Goal: Transaction & Acquisition: Download file/media

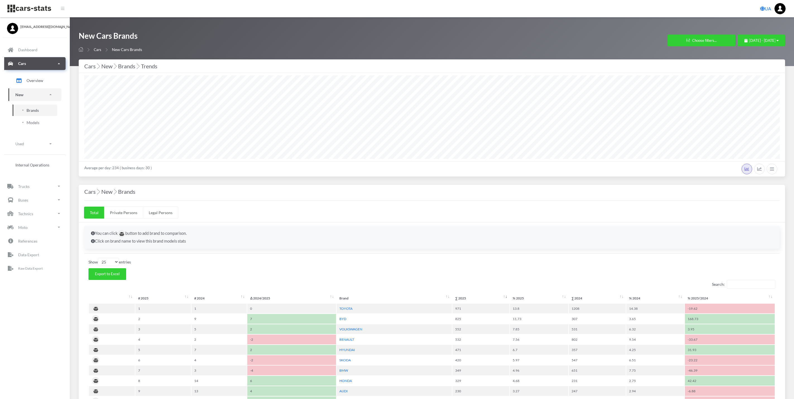
select select "25"
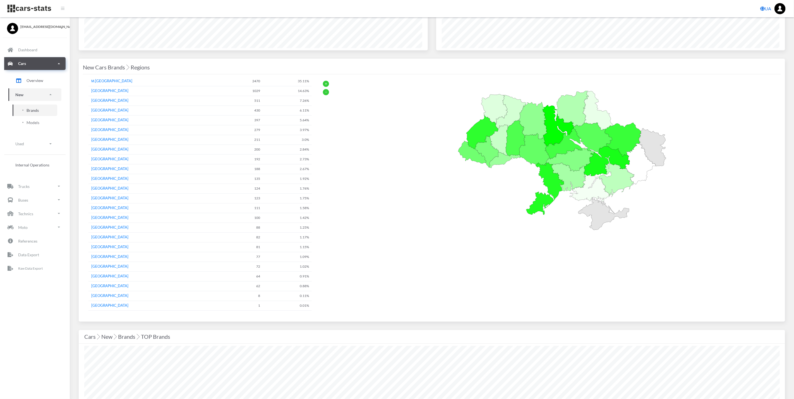
scroll to position [761, 0]
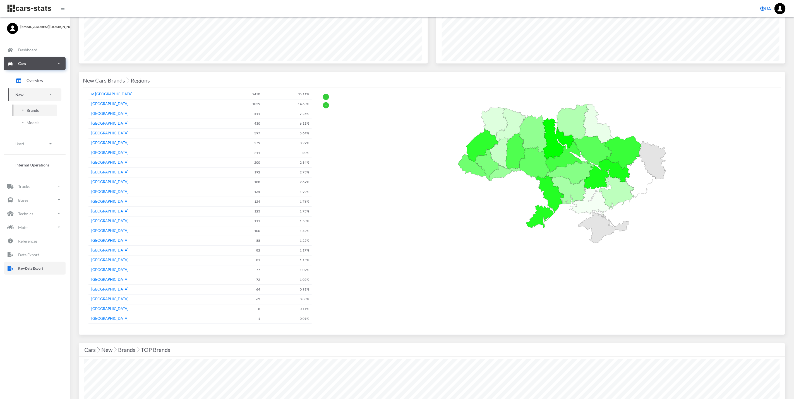
click at [46, 264] on link "Raw Data Export" at bounding box center [34, 268] width 61 height 13
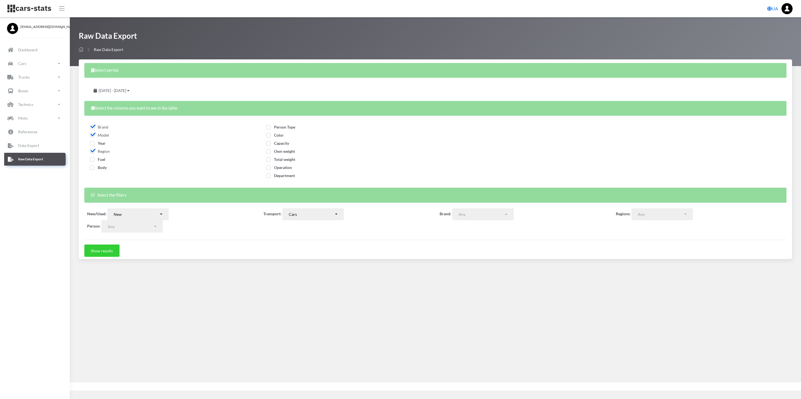
select select
click at [126, 88] on span "July 28, 2025 - August 27, 2025" at bounding box center [113, 90] width 28 height 5
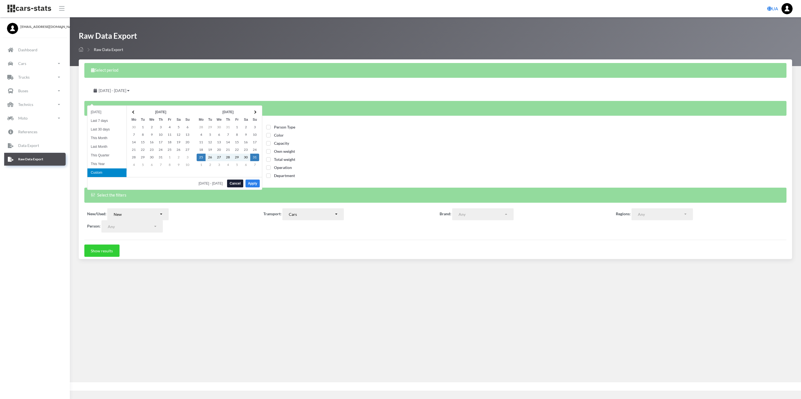
click at [255, 184] on button "Apply" at bounding box center [252, 184] width 14 height 8
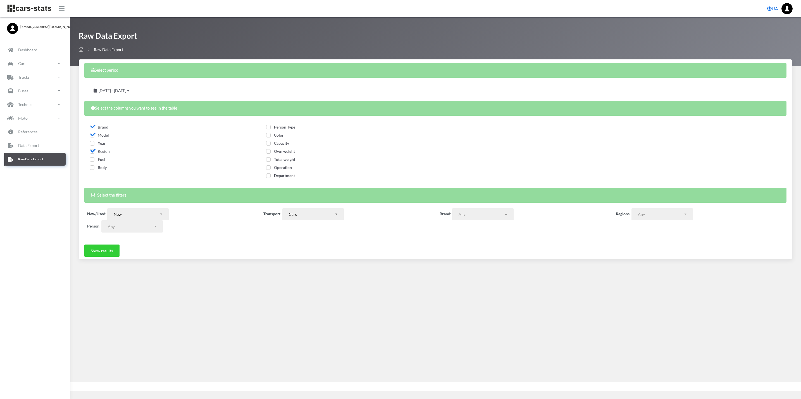
click at [91, 163] on div "Fuel" at bounding box center [171, 161] width 162 height 8
click at [91, 161] on span "Fuel" at bounding box center [97, 159] width 15 height 5
checkbox input "true"
click at [91, 166] on span "Body" at bounding box center [98, 167] width 17 height 5
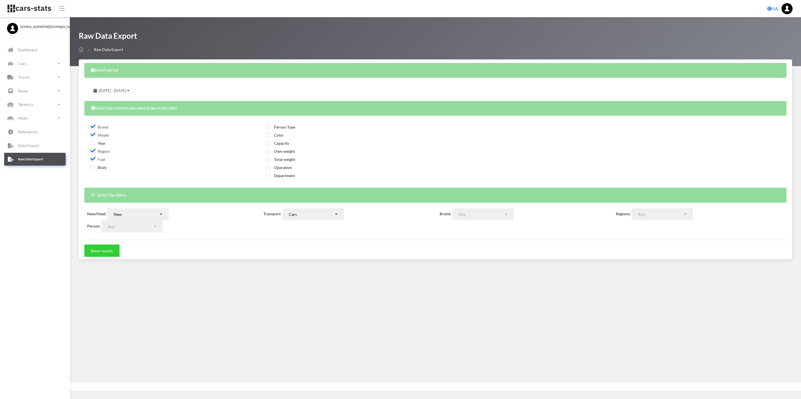
checkbox input "true"
click at [271, 128] on span "Person Type" at bounding box center [280, 127] width 29 height 5
checkbox input "true"
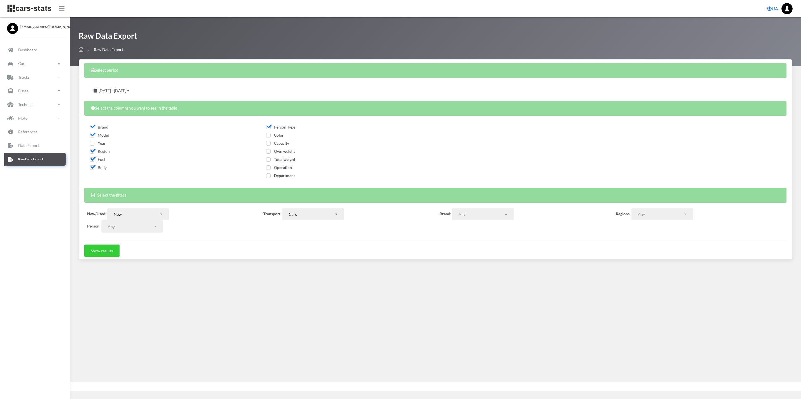
click at [267, 137] on span "Color" at bounding box center [275, 135] width 18 height 5
checkbox input "true"
click at [107, 252] on button "Show results" at bounding box center [101, 251] width 35 height 12
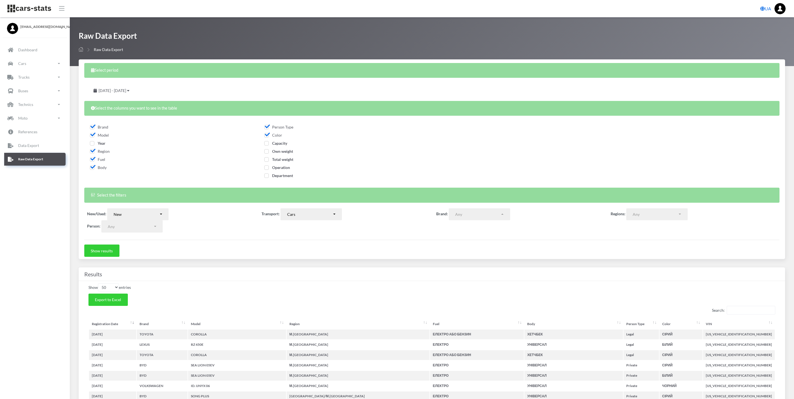
select select
select select "50"
click at [109, 304] on button "Export to Excel" at bounding box center [107, 300] width 39 height 12
click at [420, 45] on div "Raw Data Export Raw Data Export" at bounding box center [432, 42] width 707 height 22
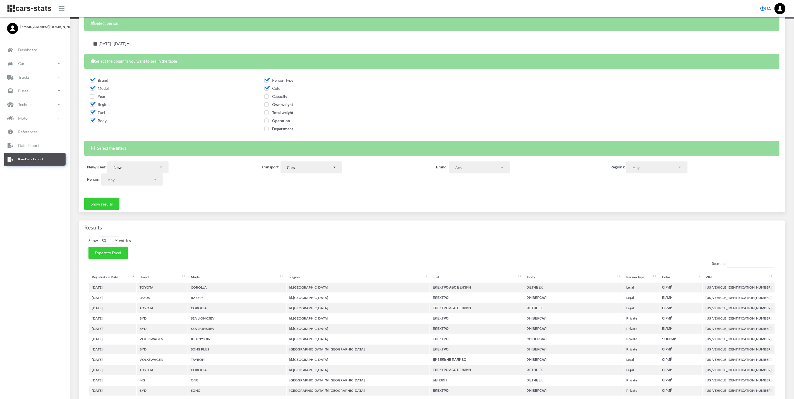
scroll to position [0, 0]
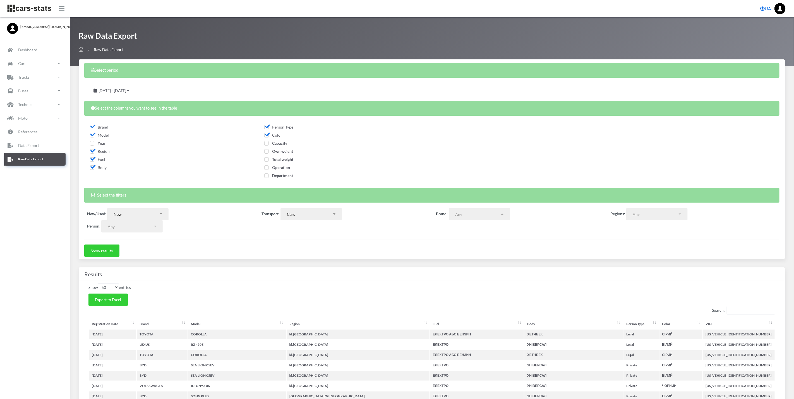
click at [265, 166] on span "Operation" at bounding box center [277, 167] width 26 height 5
checkbox input "true"
click at [138, 219] on button "New" at bounding box center [137, 215] width 61 height 12
click at [143, 236] on link "Used" at bounding box center [137, 235] width 61 height 8
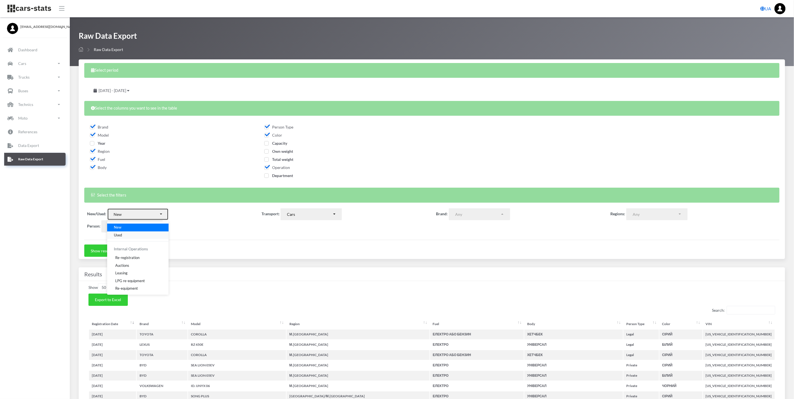
select select "used-import"
click at [115, 253] on button "Show results" at bounding box center [101, 251] width 35 height 12
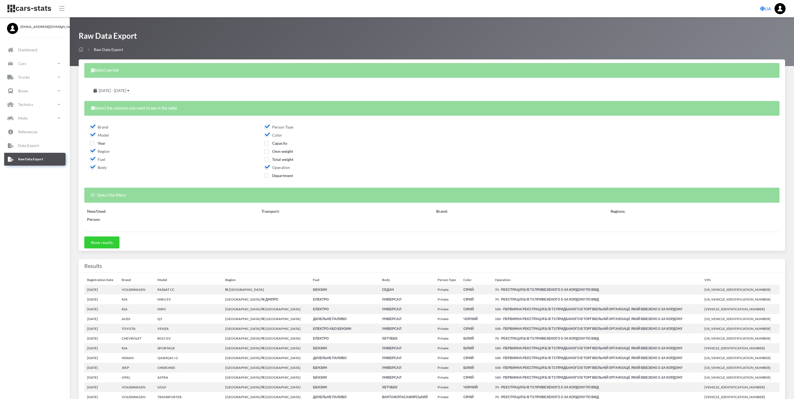
select select
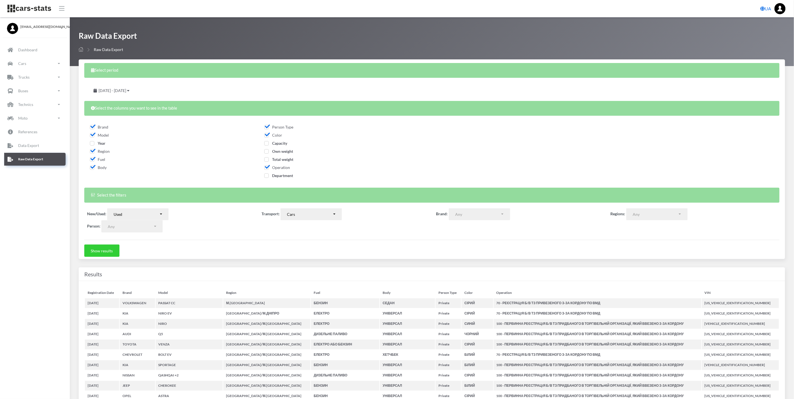
select select "50"
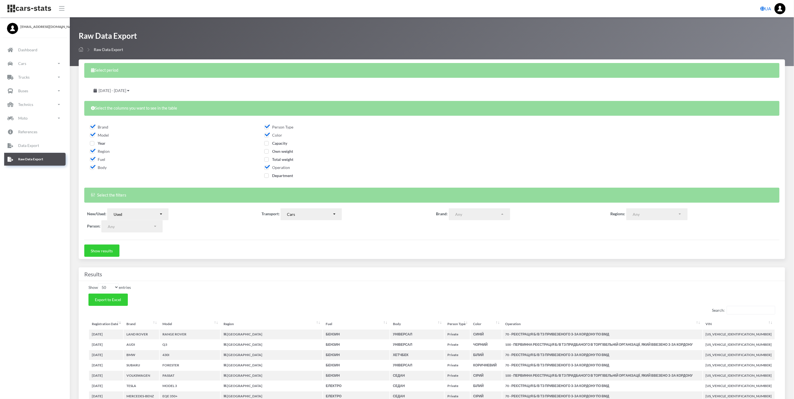
scroll to position [6, 6]
click at [111, 301] on span "Export to Excel" at bounding box center [108, 300] width 26 height 5
click at [487, 38] on div "Raw Data Export Raw Data Export" at bounding box center [432, 42] width 707 height 22
click at [90, 157] on span "Fuel" at bounding box center [97, 159] width 15 height 5
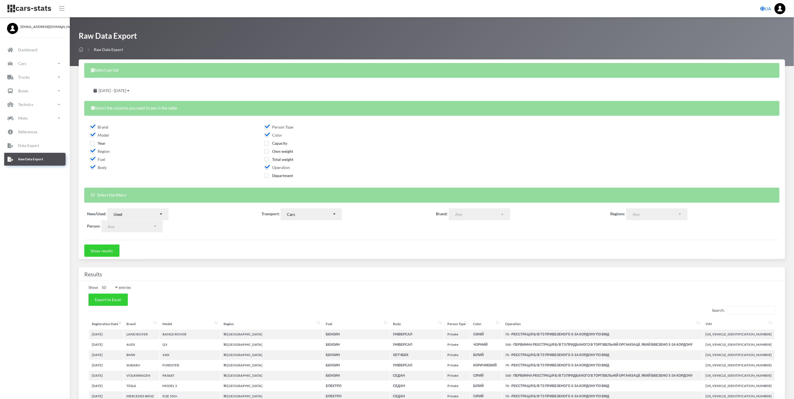
checkbox input "false"
click at [91, 167] on span "Body" at bounding box center [98, 167] width 17 height 5
checkbox input "false"
click at [265, 169] on span "Operation" at bounding box center [277, 167] width 26 height 5
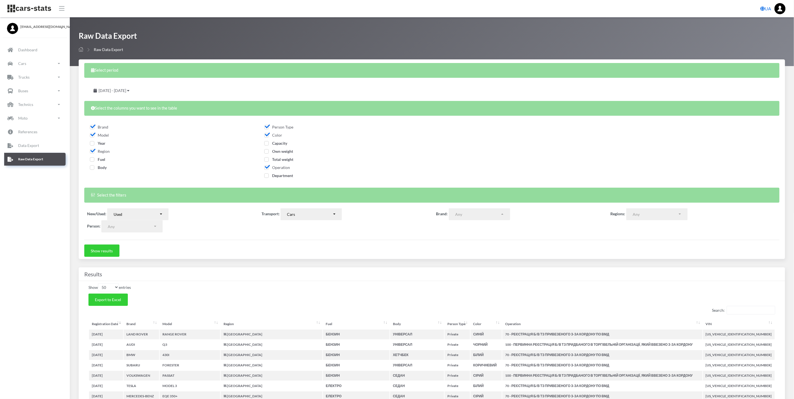
checkbox input "false"
click at [269, 135] on span "Color" at bounding box center [273, 135] width 18 height 5
checkbox input "false"
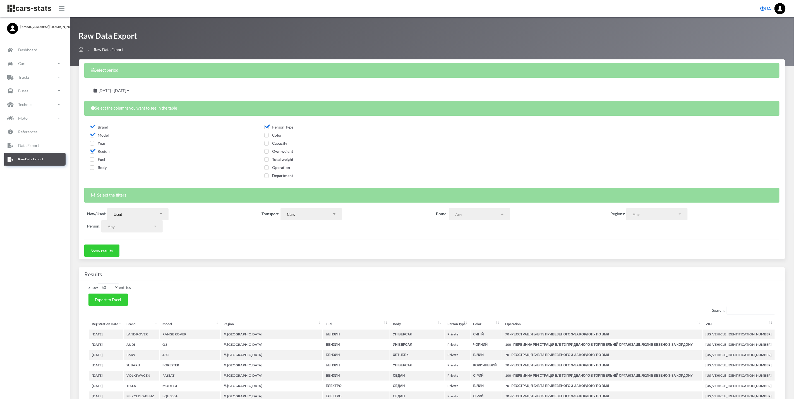
click at [268, 143] on span "Capacity" at bounding box center [275, 143] width 23 height 5
checkbox input "true"
click at [165, 216] on button "Used" at bounding box center [137, 215] width 61 height 12
click at [151, 226] on link "New" at bounding box center [137, 228] width 61 height 8
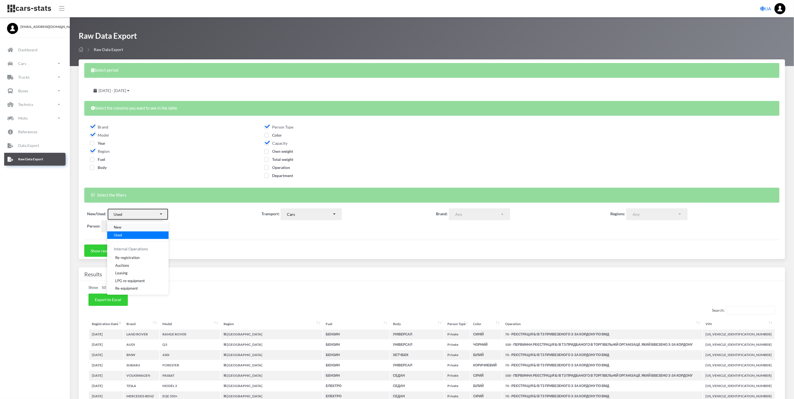
select select "new"
click at [324, 215] on div "Cars" at bounding box center [309, 215] width 45 height 6
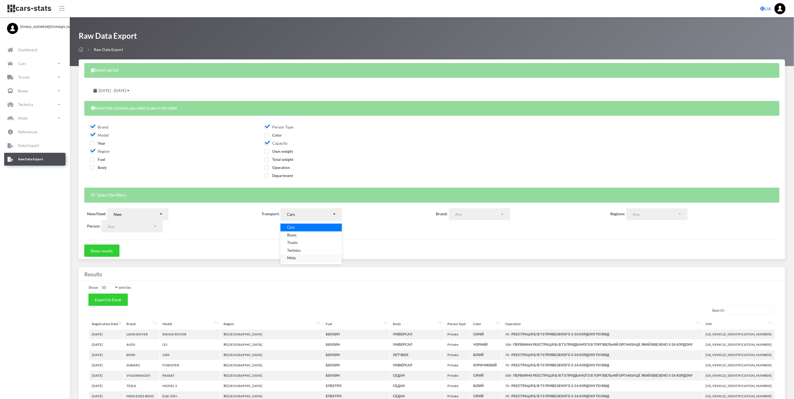
click at [303, 255] on link "Moto" at bounding box center [311, 259] width 61 height 8
select select "moto"
click at [89, 246] on button "Show results" at bounding box center [101, 251] width 35 height 12
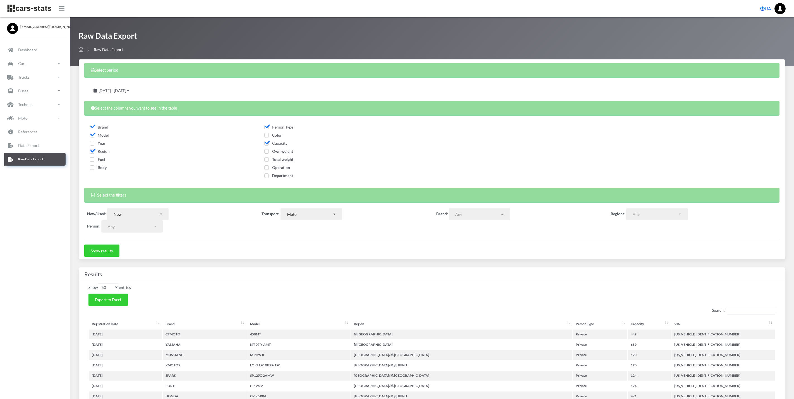
select select
select select "50"
click at [120, 297] on button "Export to Excel" at bounding box center [107, 300] width 39 height 12
